Goal: Task Accomplishment & Management: Manage account settings

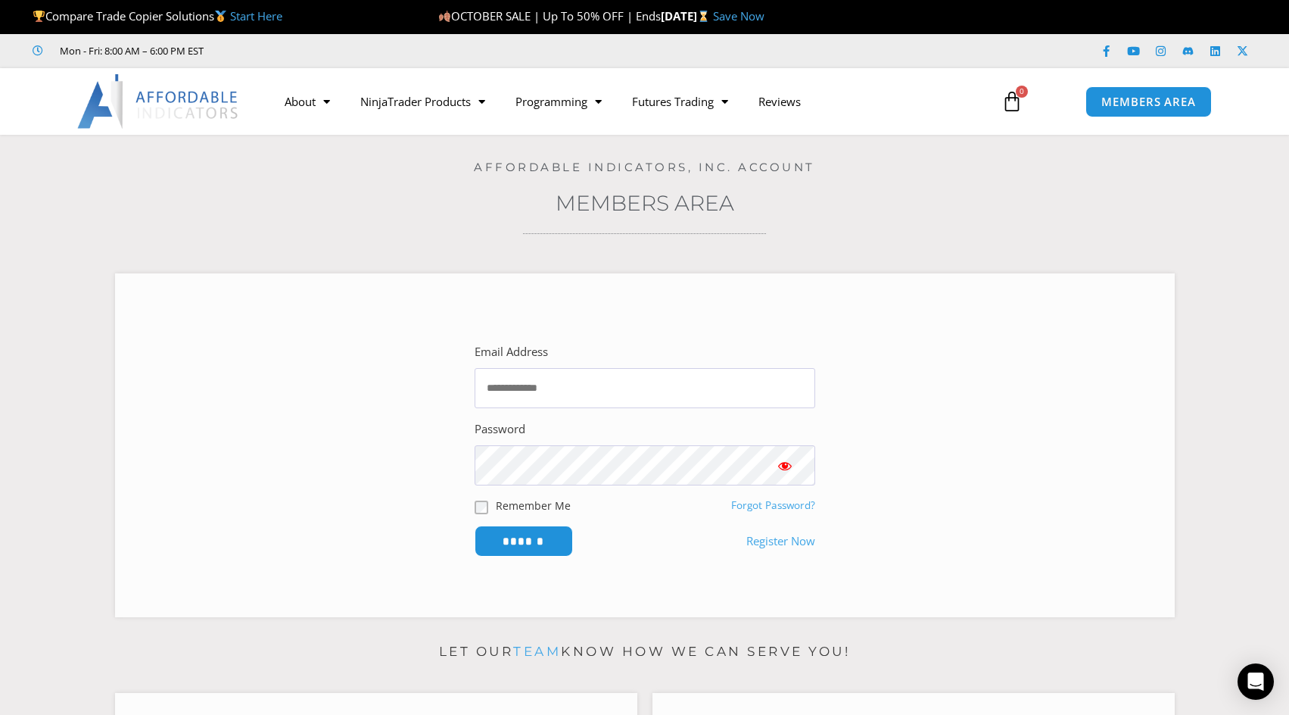
scroll to position [76, 0]
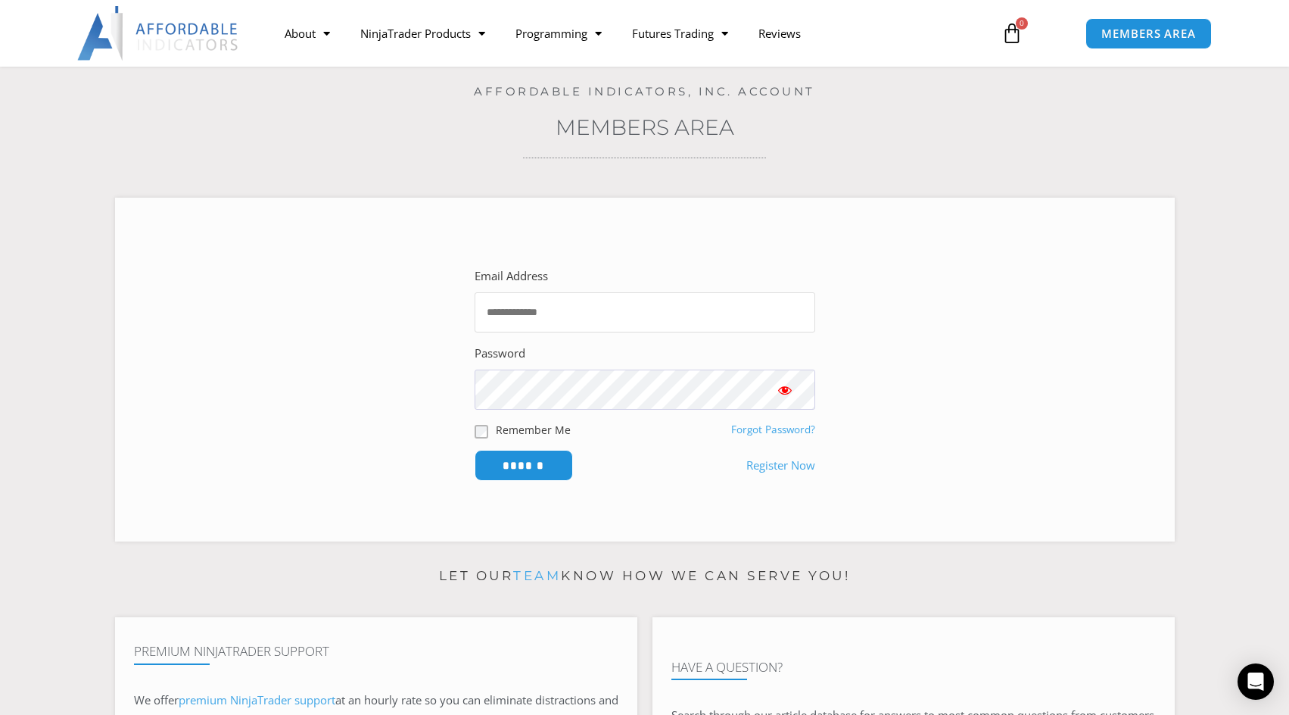
click at [569, 316] on input "Email Address" at bounding box center [645, 312] width 341 height 40
type input "**********"
click at [518, 463] on input "******" at bounding box center [524, 465] width 98 height 31
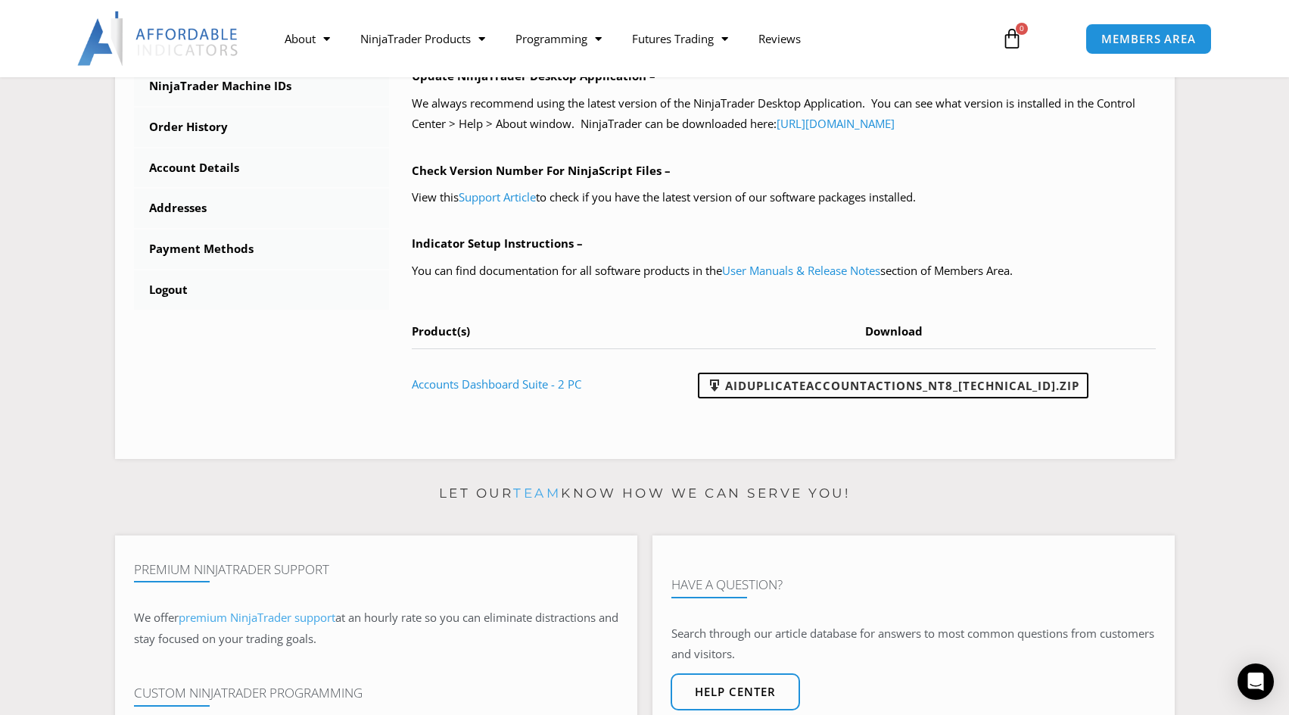
scroll to position [606, 0]
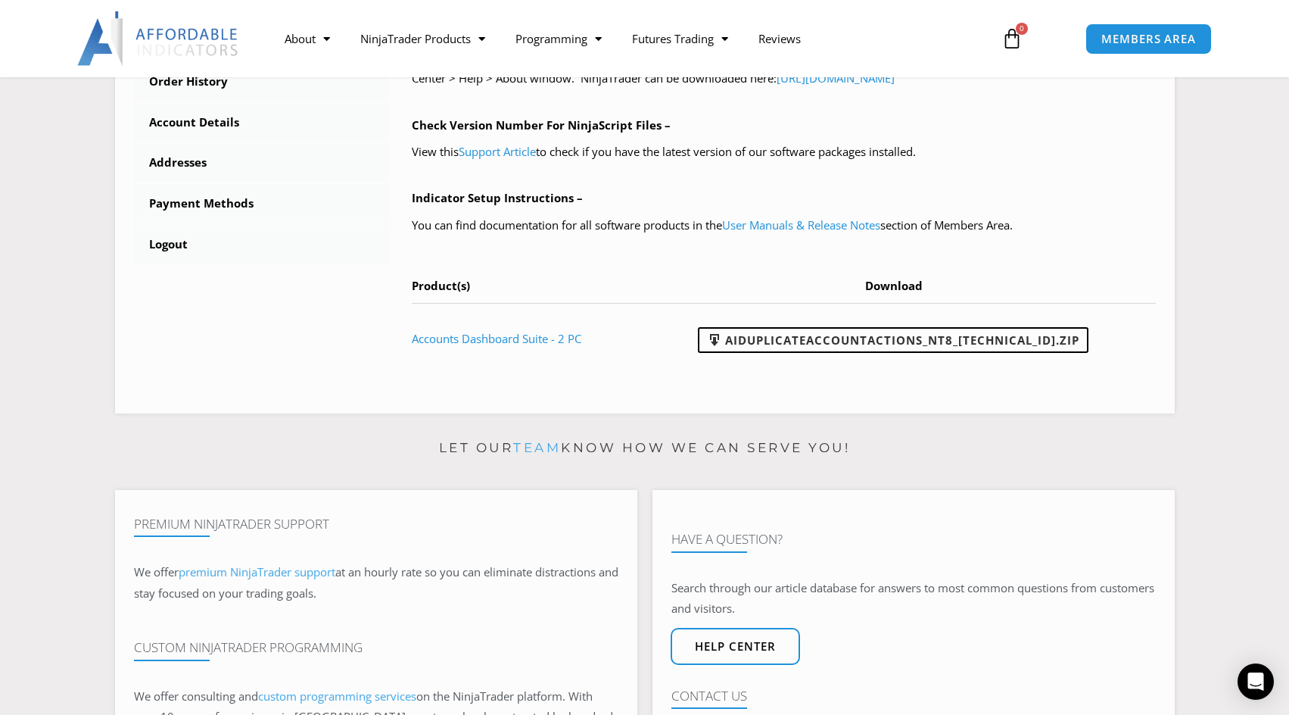
click at [547, 341] on link "Accounts Dashboard Suite - 2 PC" at bounding box center [497, 338] width 170 height 15
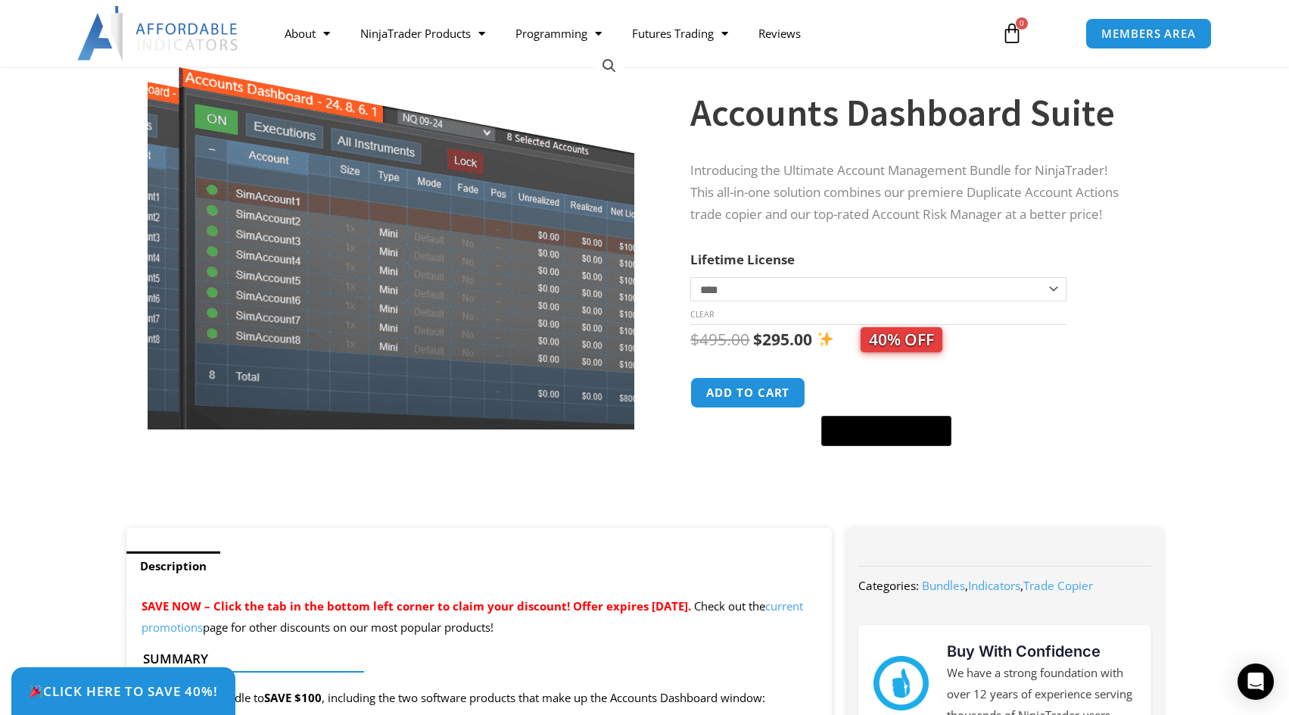
scroll to position [76, 0]
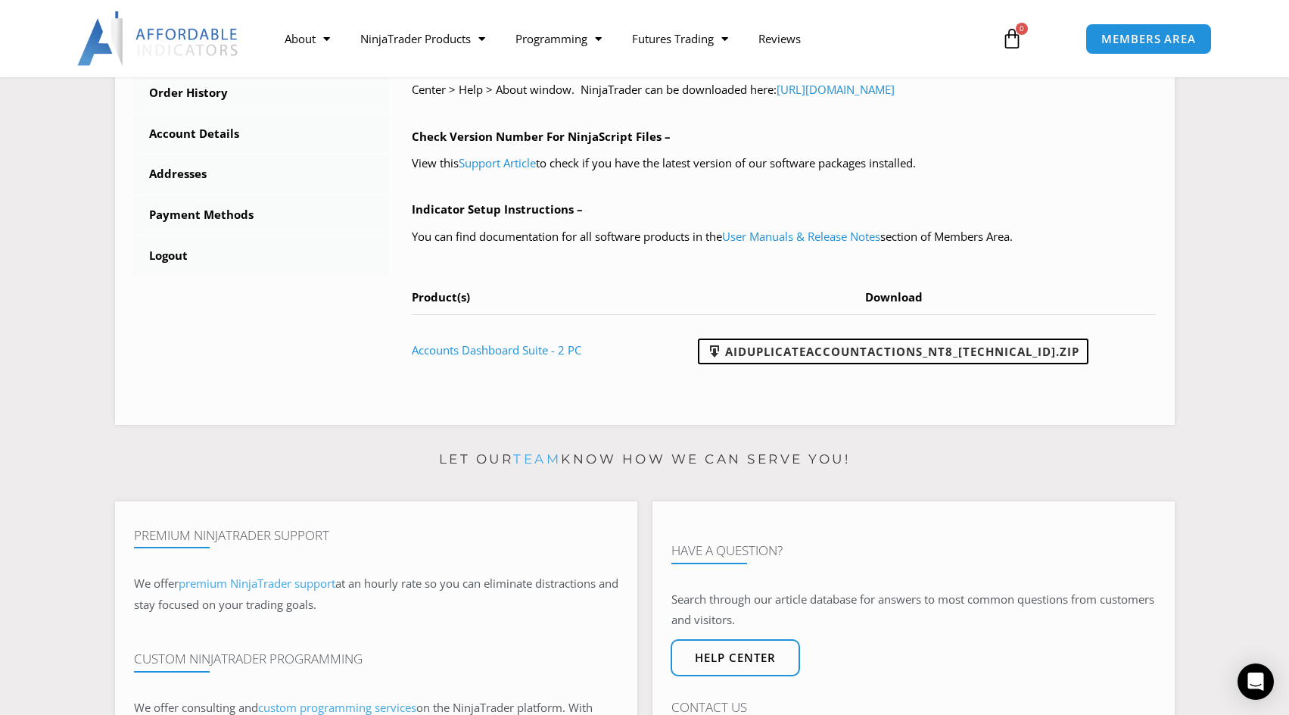
click at [918, 351] on link "AIDuplicateAccountActions_NT8_25.10.2.1.zip" at bounding box center [893, 351] width 391 height 26
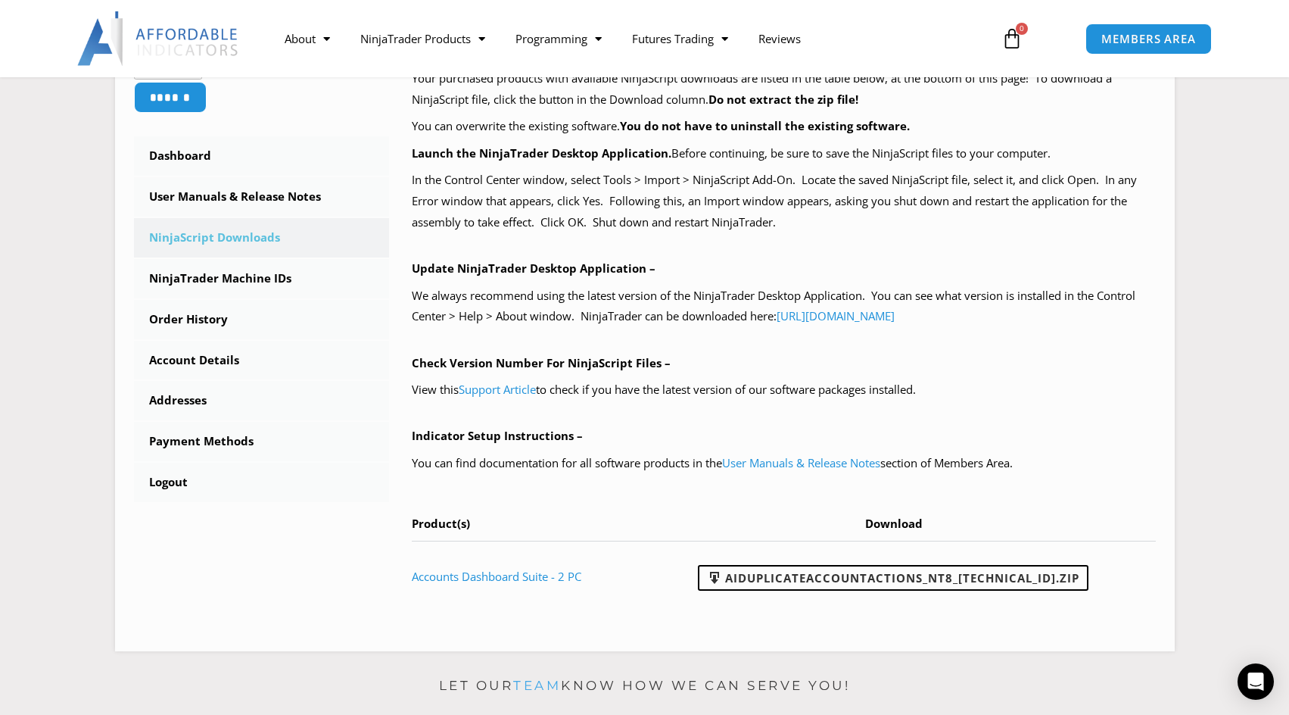
scroll to position [367, 0]
click at [807, 466] on link "User Manuals & Release Notes" at bounding box center [801, 463] width 158 height 15
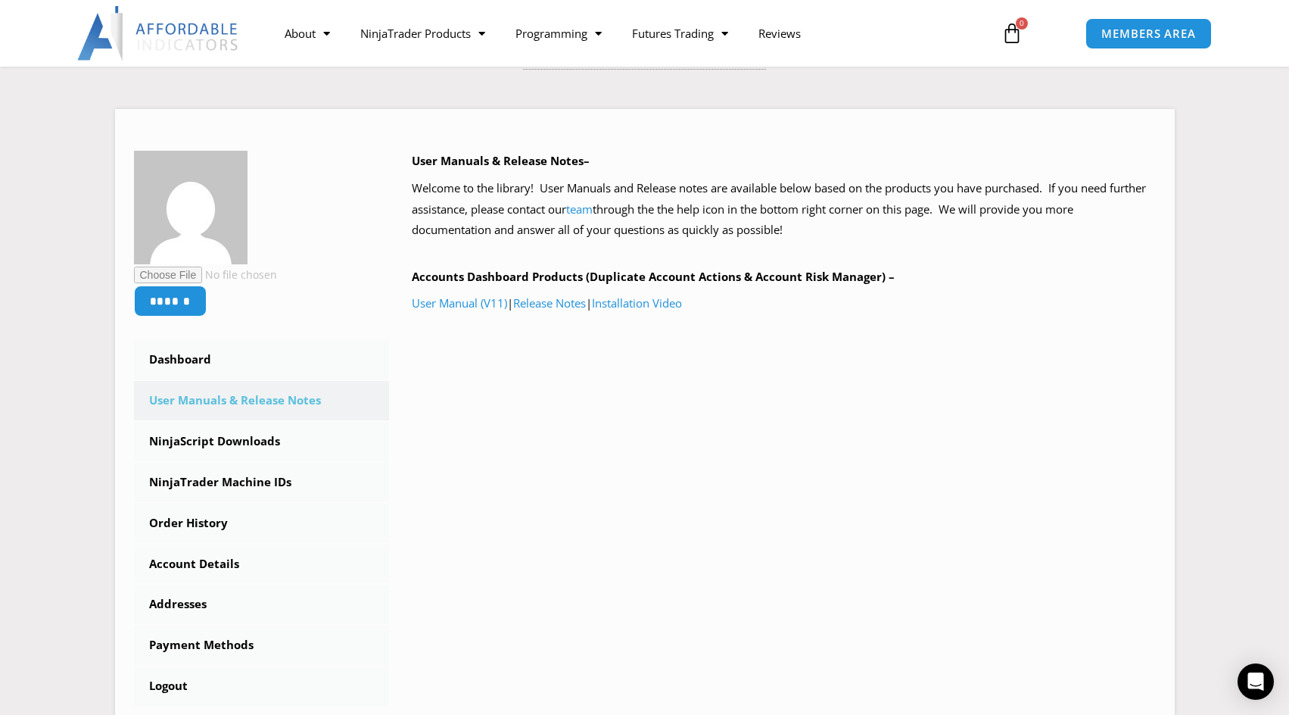
scroll to position [151, 0]
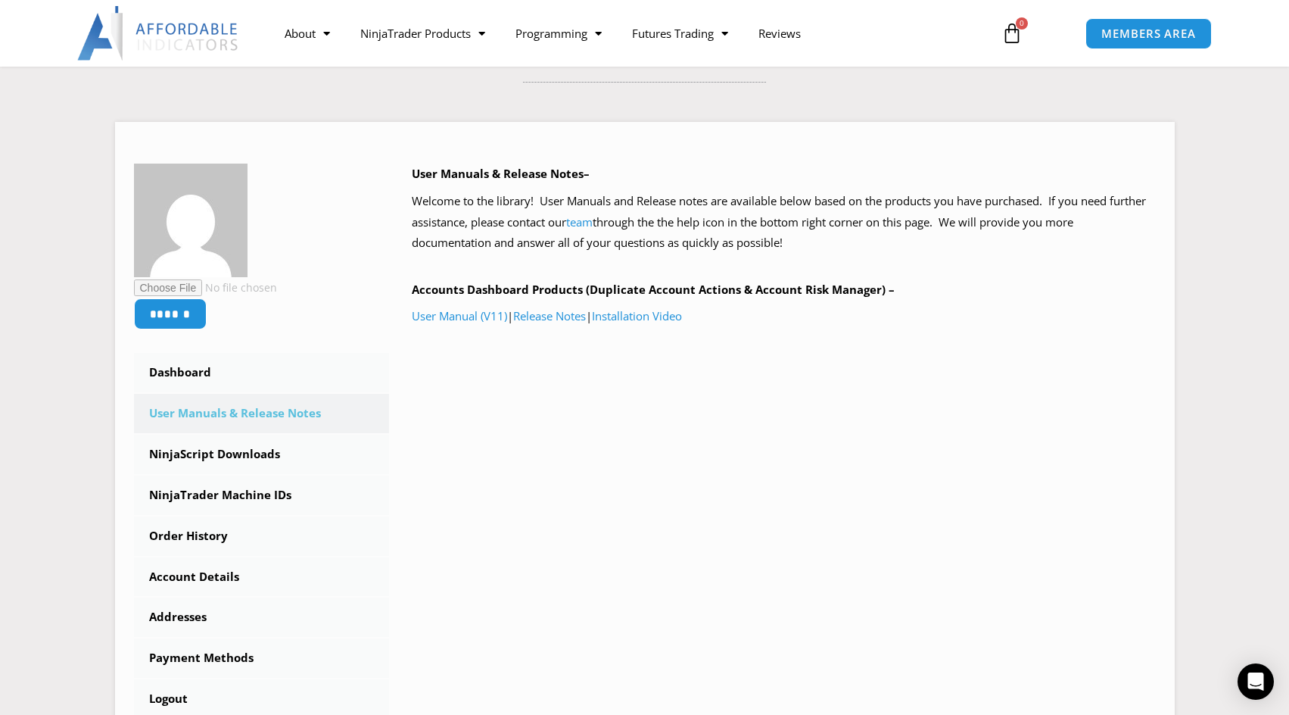
click at [631, 322] on link "Installation Video" at bounding box center [637, 315] width 90 height 15
click at [195, 448] on link "NinjaScript Downloads" at bounding box center [262, 454] width 256 height 39
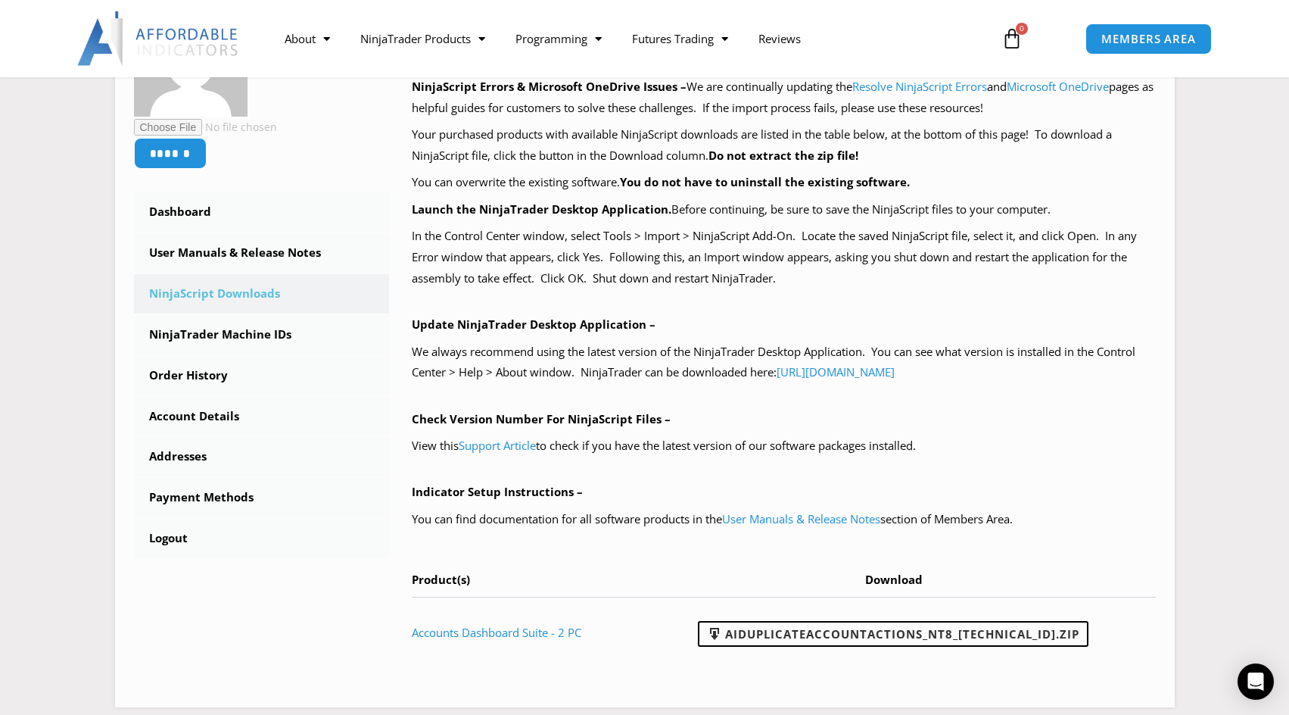
scroll to position [303, 0]
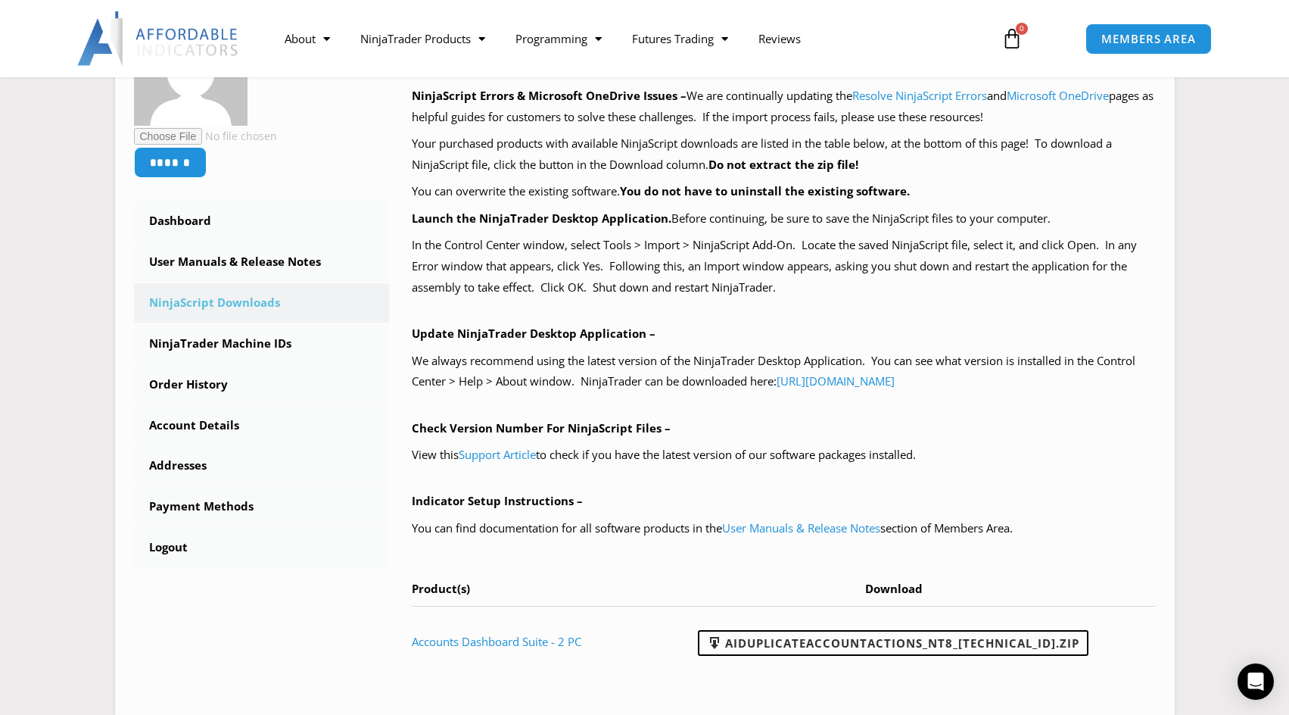
click at [257, 338] on link "NinjaTrader Machine IDs" at bounding box center [262, 343] width 256 height 39
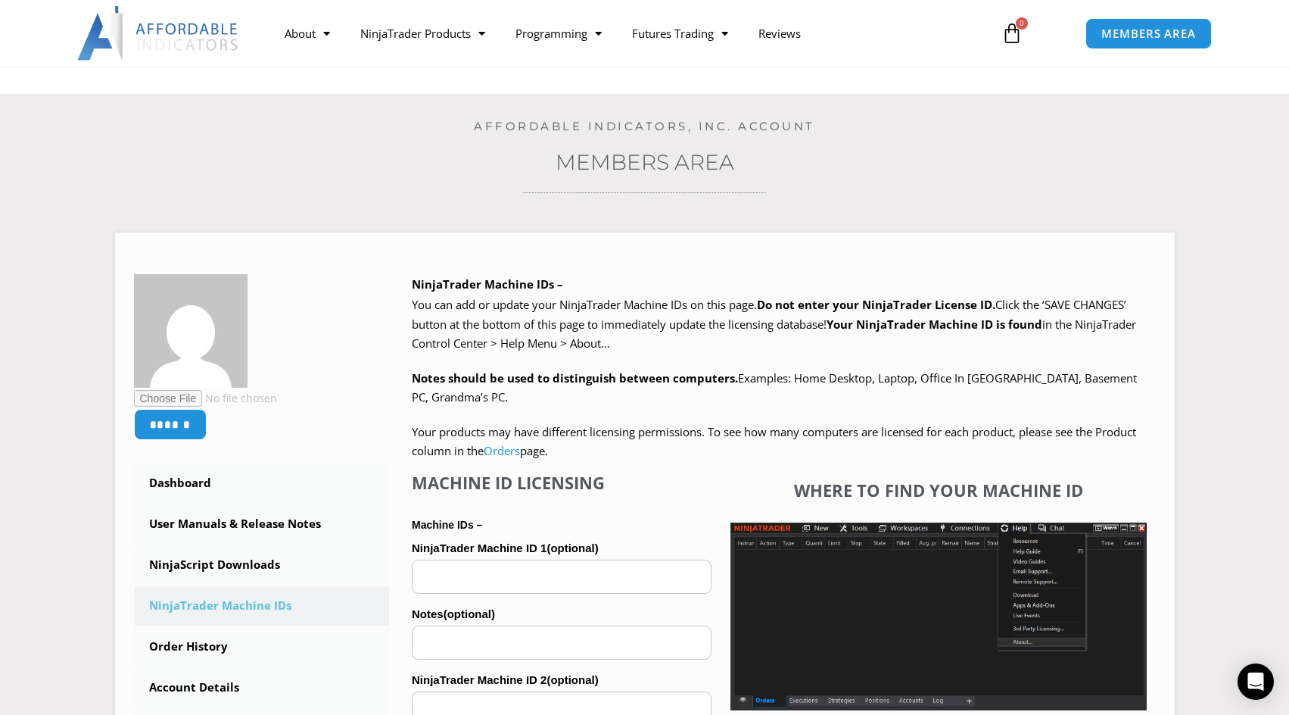
scroll to position [76, 0]
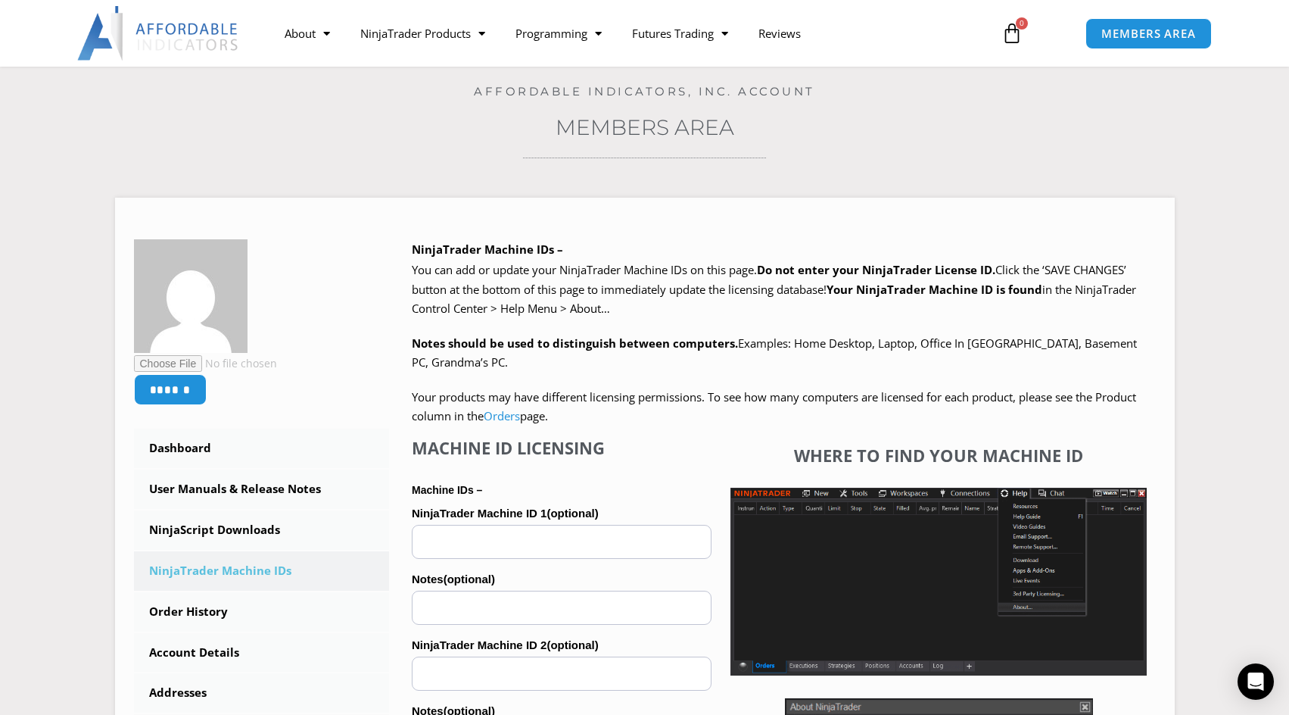
click at [448, 540] on input "NinjaTrader Machine ID 1 (optional)" at bounding box center [562, 542] width 300 height 34
paste input "**********"
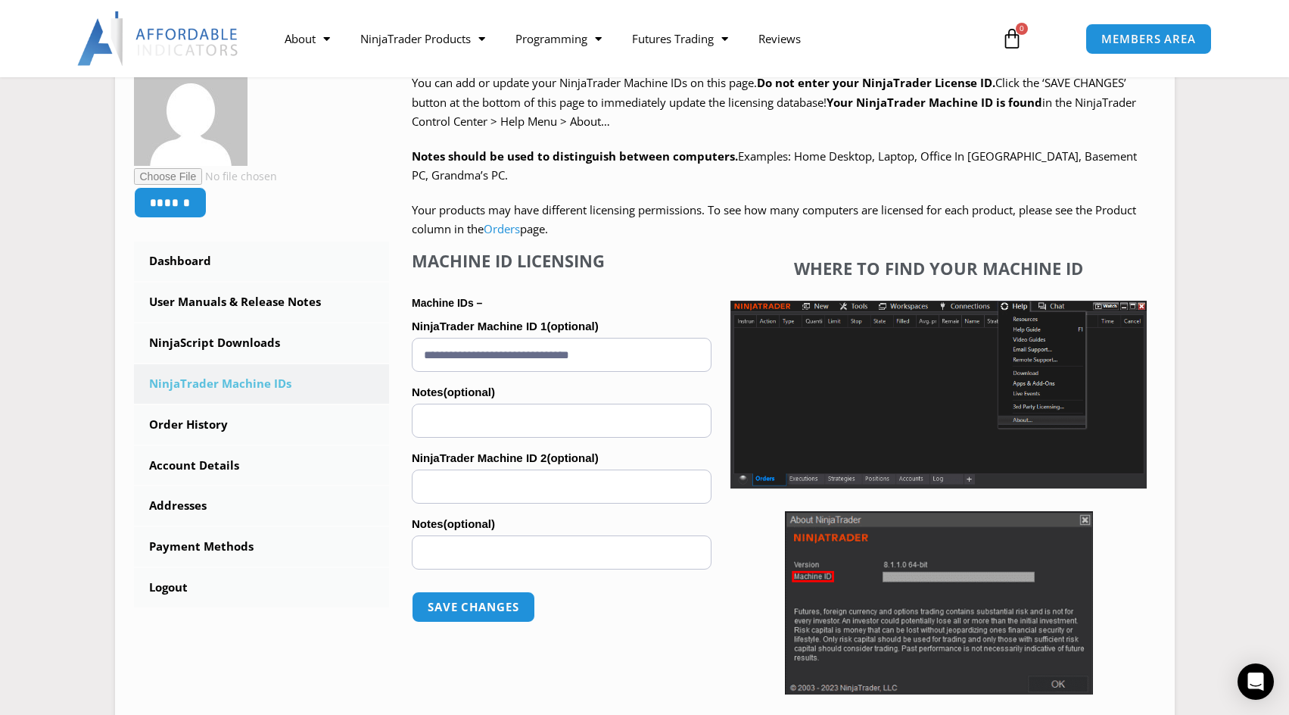
scroll to position [303, 0]
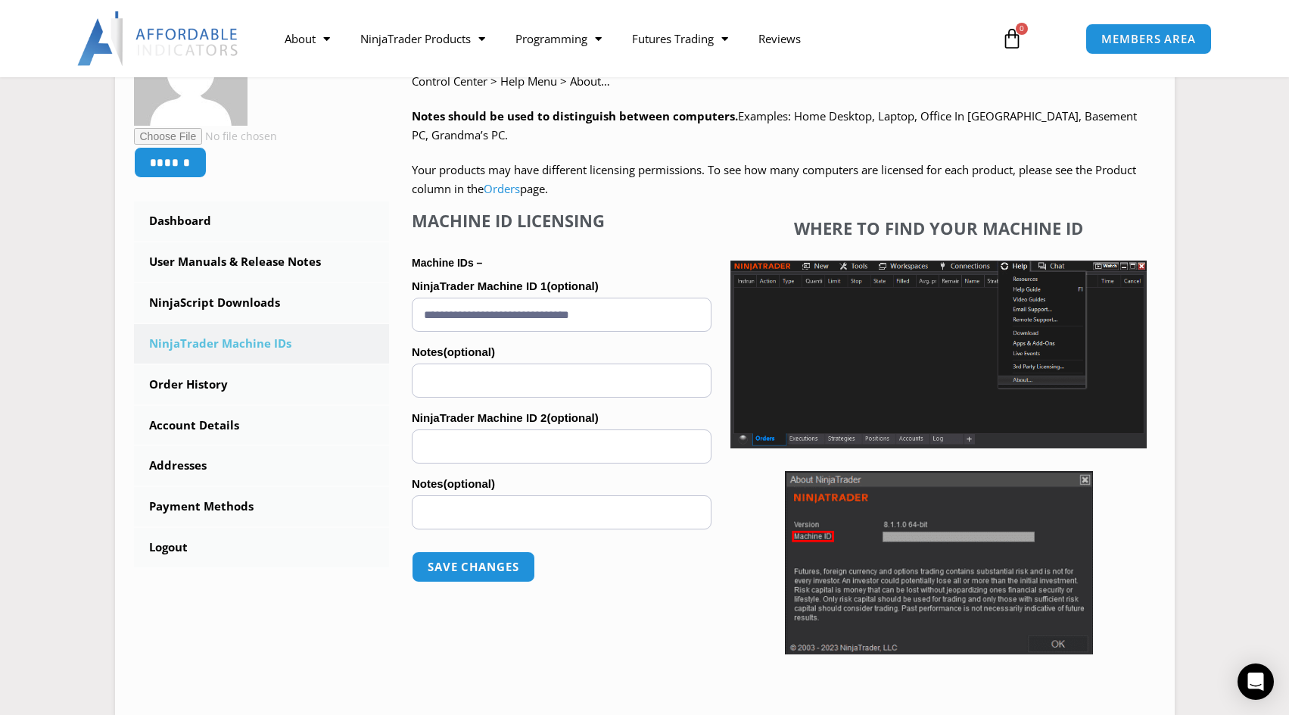
type input "**********"
click at [496, 567] on button "Save changes" at bounding box center [473, 566] width 123 height 31
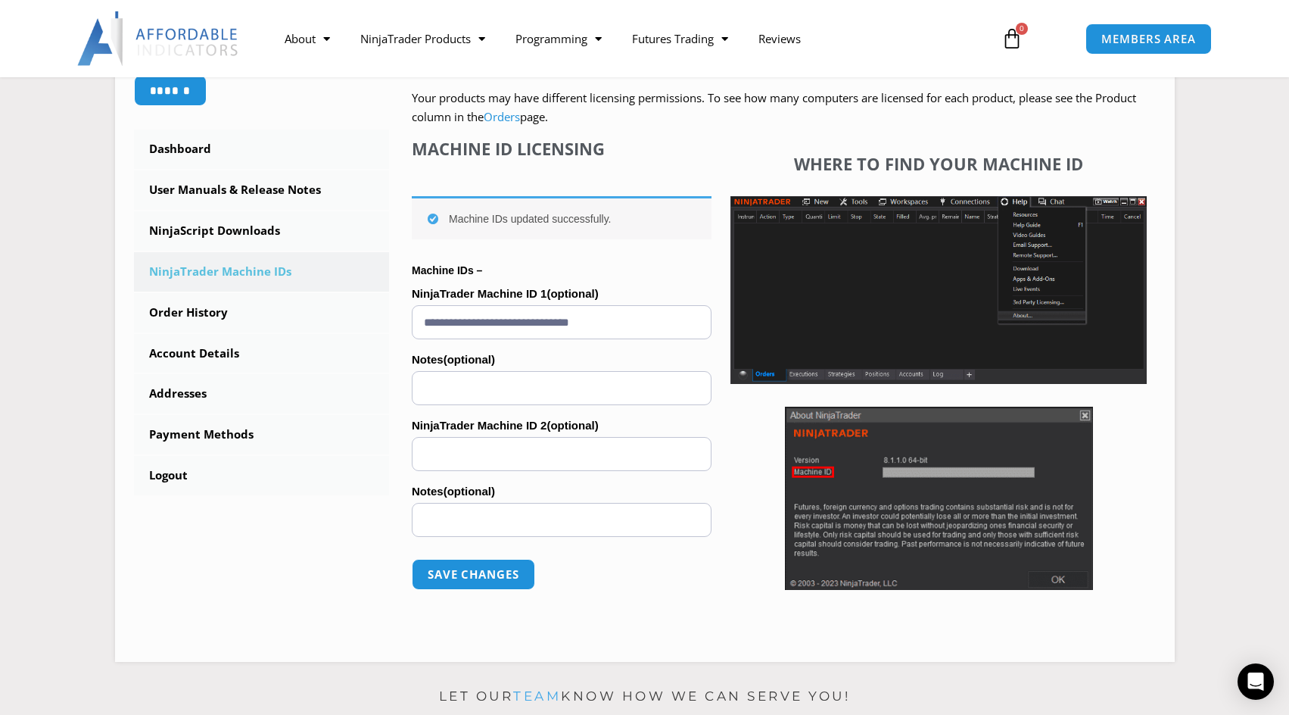
scroll to position [379, 0]
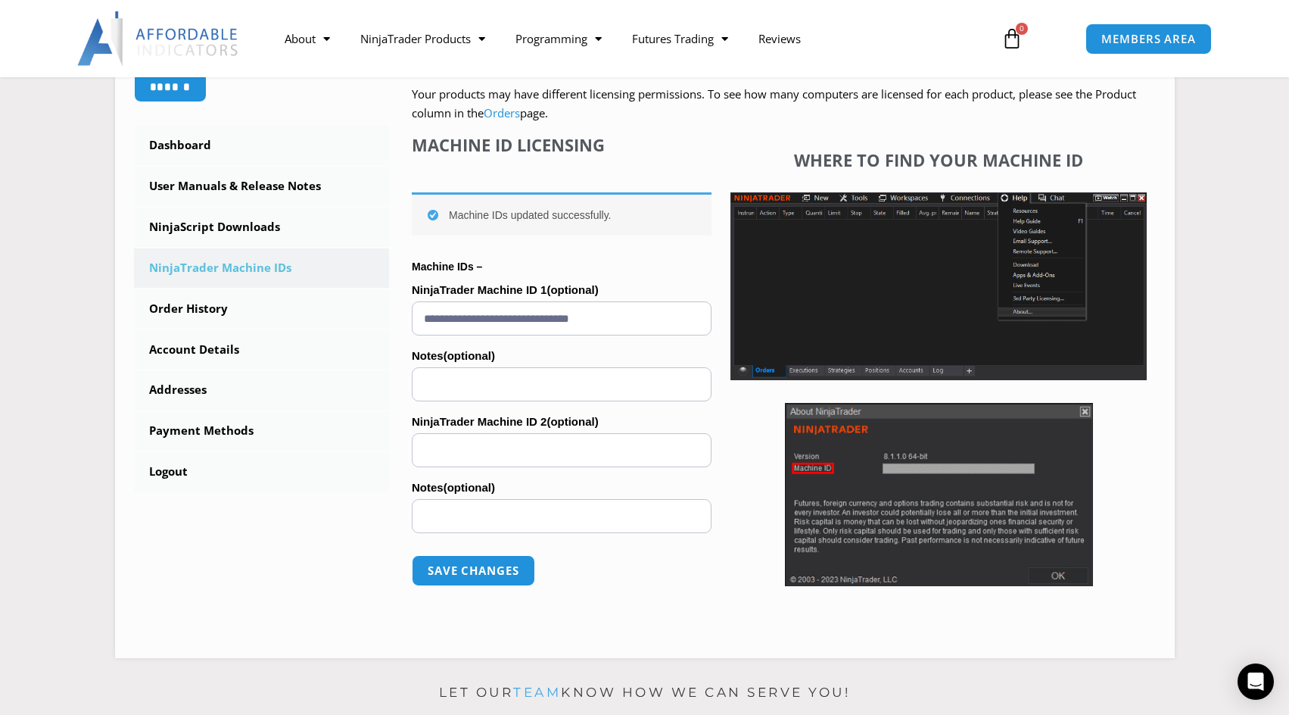
click at [205, 194] on link "User Manuals & Release Notes" at bounding box center [262, 186] width 256 height 39
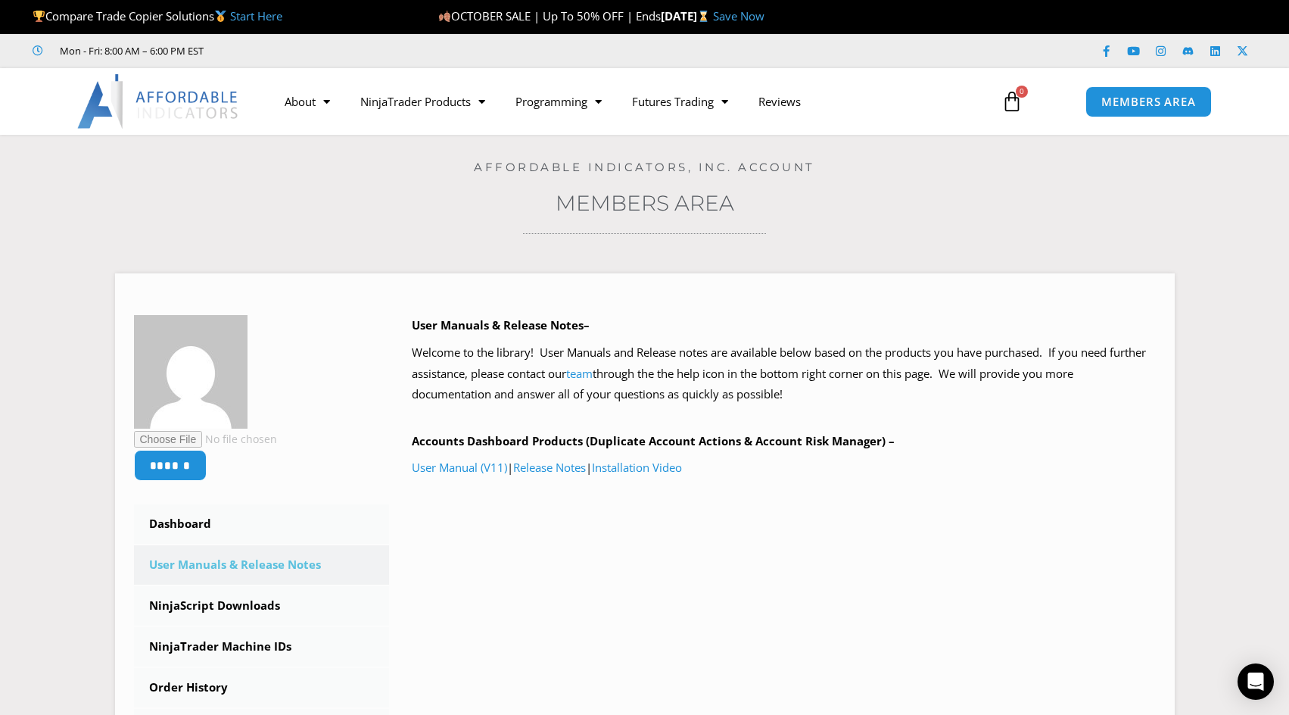
click at [413, 220] on div "Home / Members Area Affordable Indicators, Inc. Account Members Area ****** Das…" at bounding box center [645, 517] width 1214 height 765
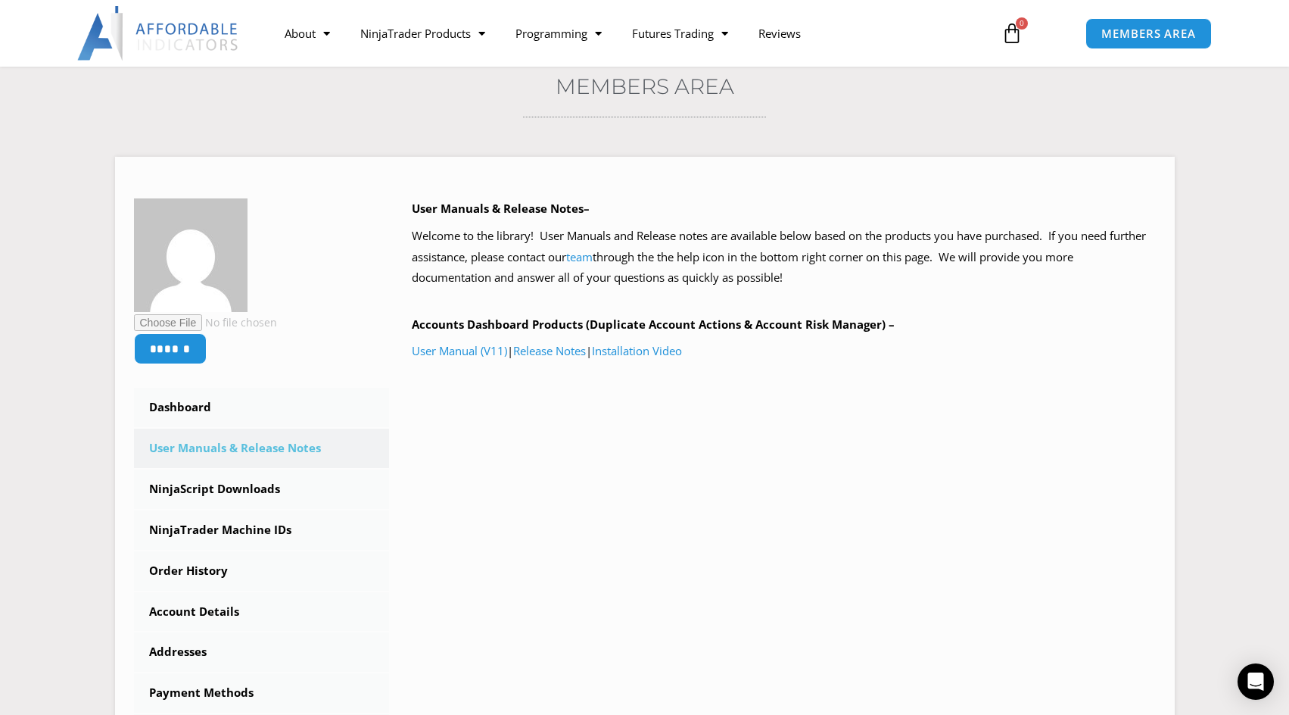
scroll to position [151, 0]
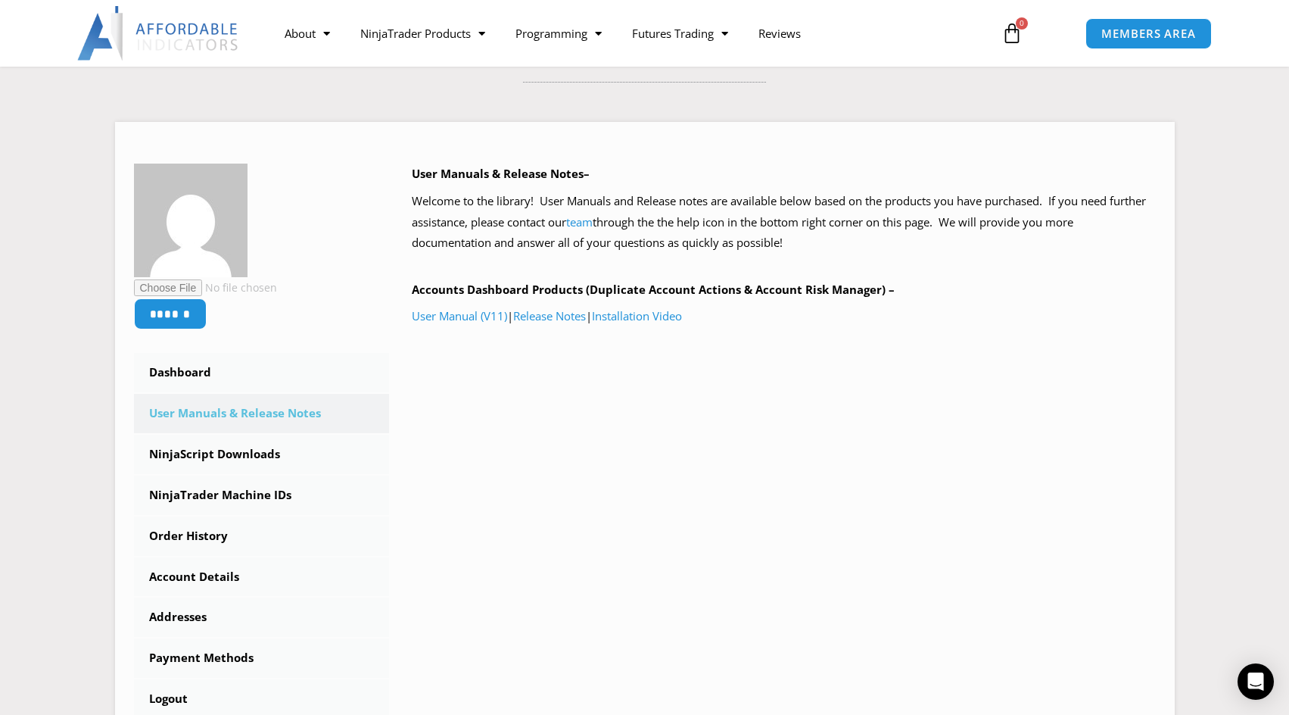
click at [451, 316] on link "User Manual (V11)" at bounding box center [459, 315] width 95 height 15
